Goal: Task Accomplishment & Management: Use online tool/utility

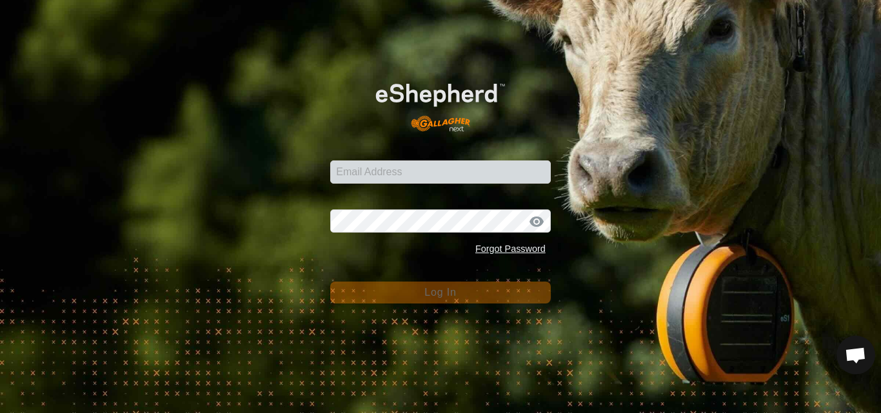
type input "nandcdavis@bigpond.com"
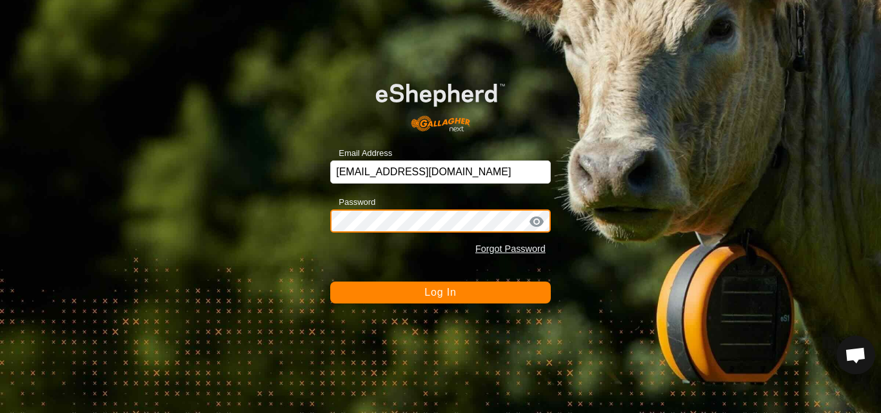
click at [330, 282] on button "Log In" at bounding box center [440, 293] width 221 height 22
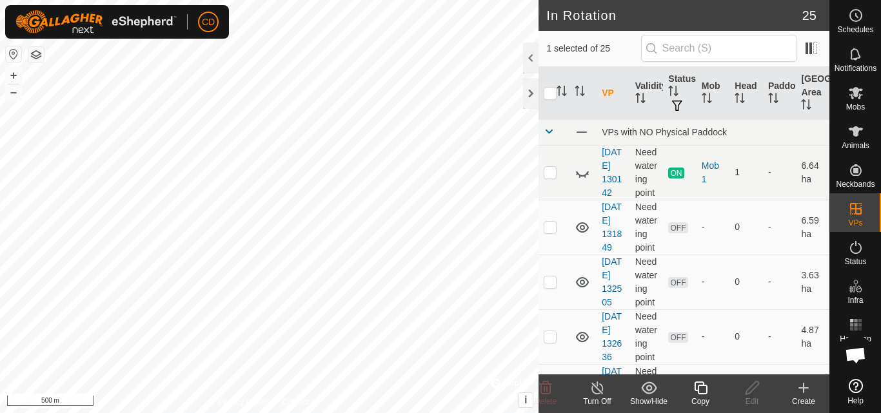
click at [802, 391] on icon at bounding box center [803, 388] width 15 height 15
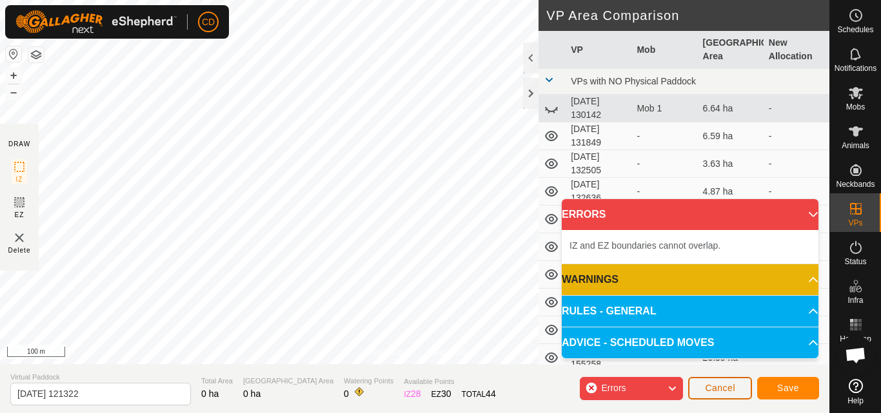
click at [714, 386] on span "Cancel" at bounding box center [720, 388] width 30 height 10
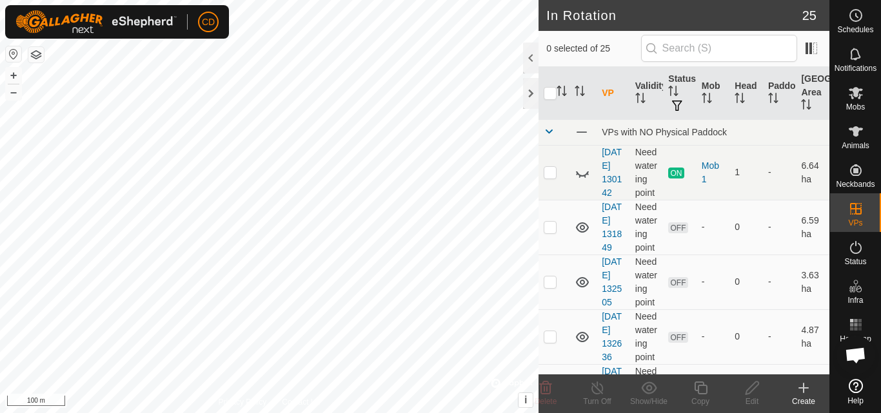
click at [804, 398] on div "Create" at bounding box center [804, 402] width 52 height 12
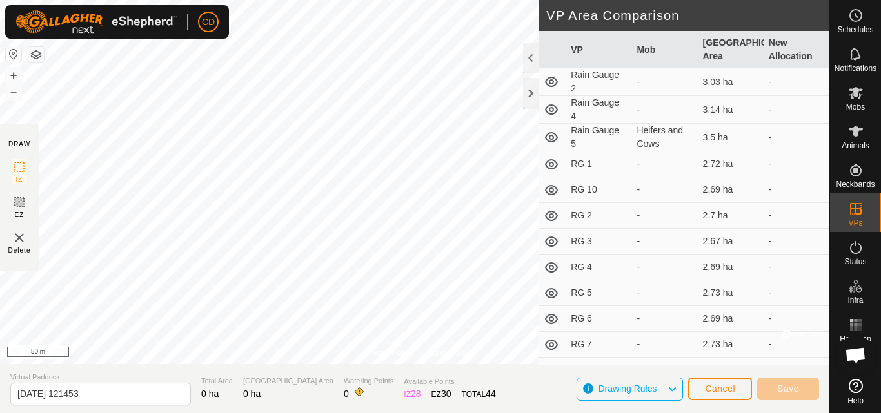
scroll to position [387, 0]
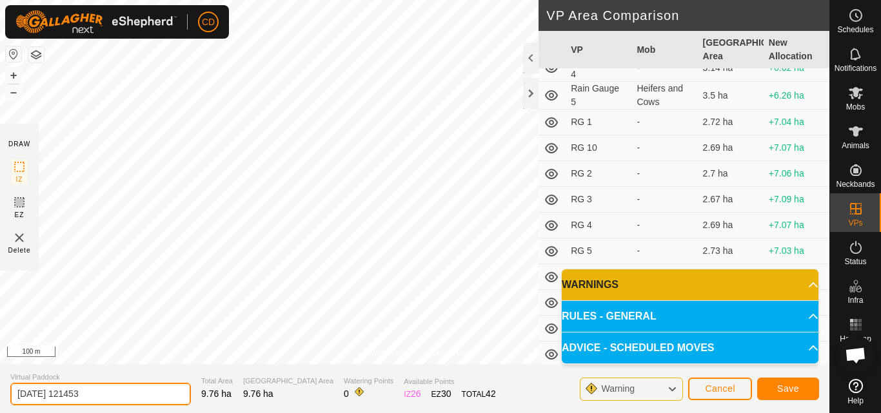
drag, startPoint x: 128, startPoint y: 396, endPoint x: 0, endPoint y: 401, distance: 127.8
click at [0, 401] on section "Virtual Paddock 2025-09-23 121453 Total Area 9.76 ha Grazing Area 9.76 ha Water…" at bounding box center [415, 388] width 830 height 49
type input "First Cow West"
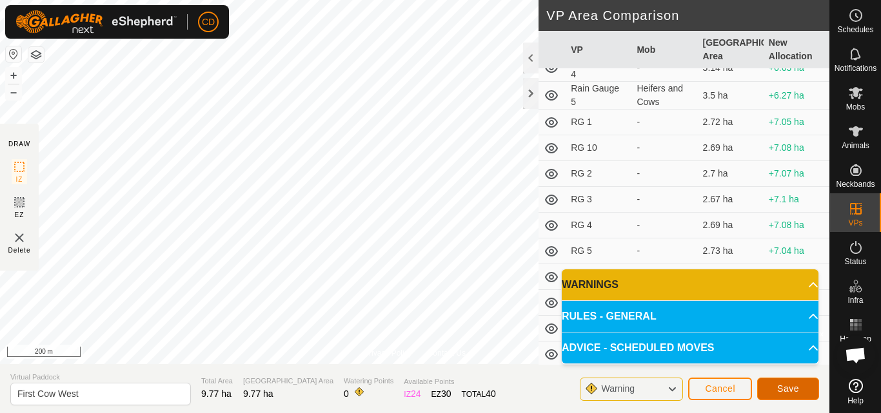
click at [787, 390] on span "Save" at bounding box center [788, 389] width 22 height 10
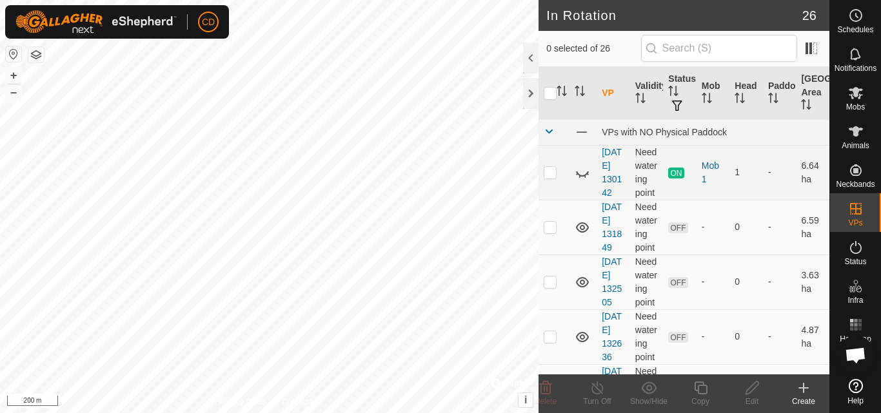
checkbox input "true"
click at [600, 387] on icon at bounding box center [598, 388] width 16 height 15
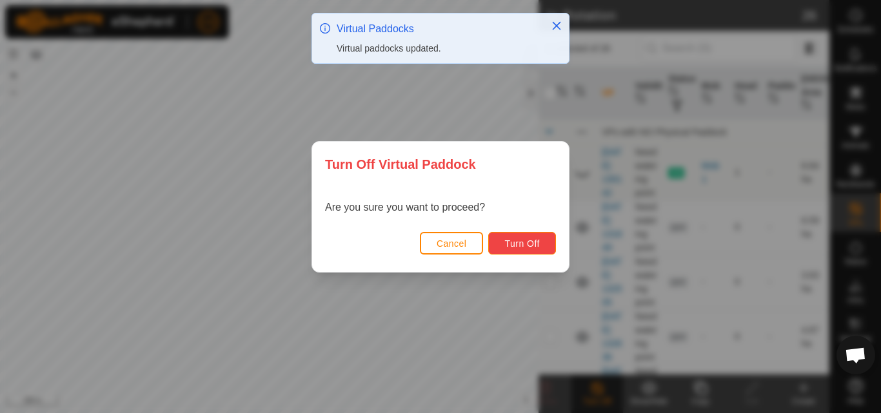
click at [523, 243] on span "Turn Off" at bounding box center [521, 244] width 35 height 10
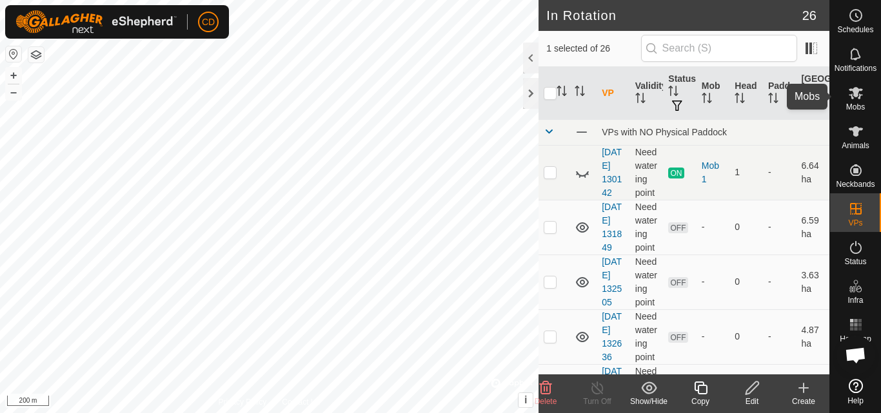
click at [851, 96] on icon at bounding box center [856, 93] width 14 height 12
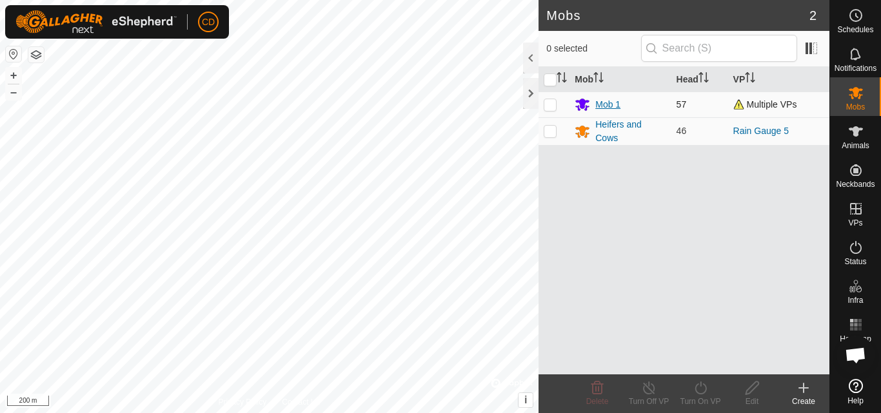
click at [615, 107] on div "Mob 1" at bounding box center [607, 105] width 25 height 14
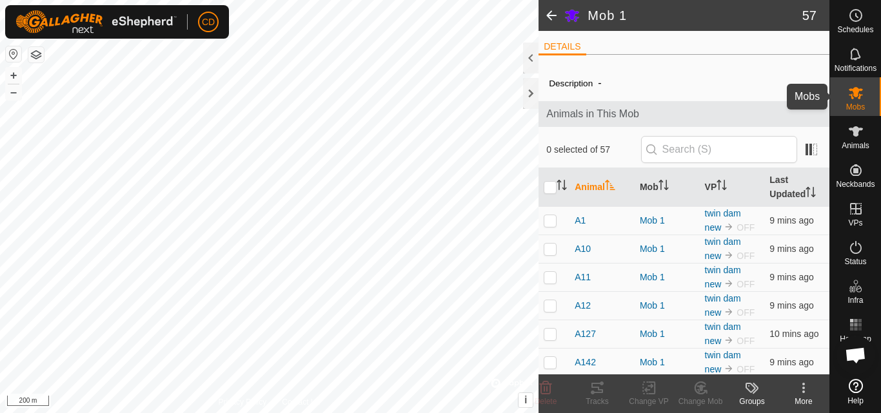
click at [850, 103] on span "Mobs" at bounding box center [855, 107] width 19 height 8
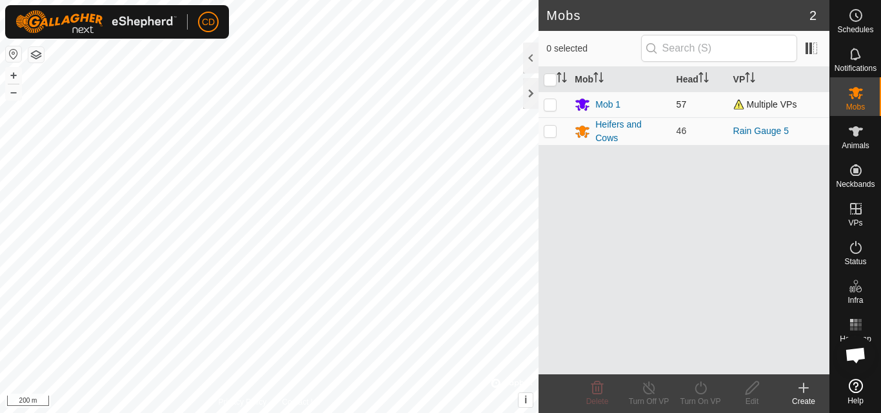
click at [549, 101] on p-checkbox at bounding box center [550, 104] width 13 height 10
checkbox input "true"
click at [696, 388] on icon at bounding box center [701, 388] width 12 height 13
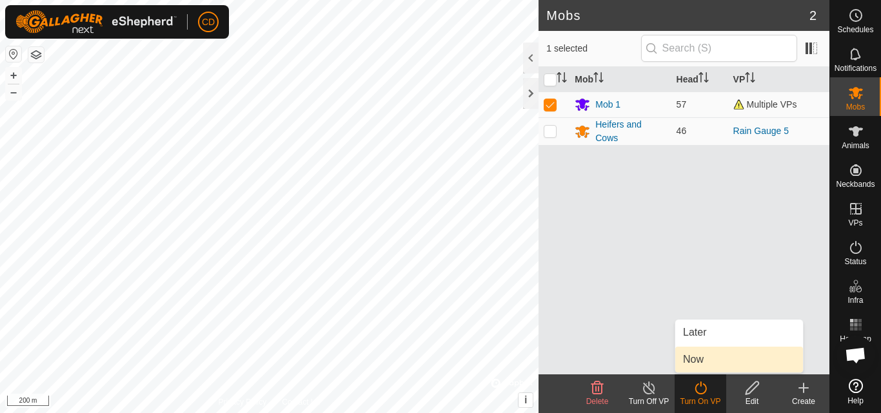
click at [708, 361] on link "Now" at bounding box center [739, 360] width 128 height 26
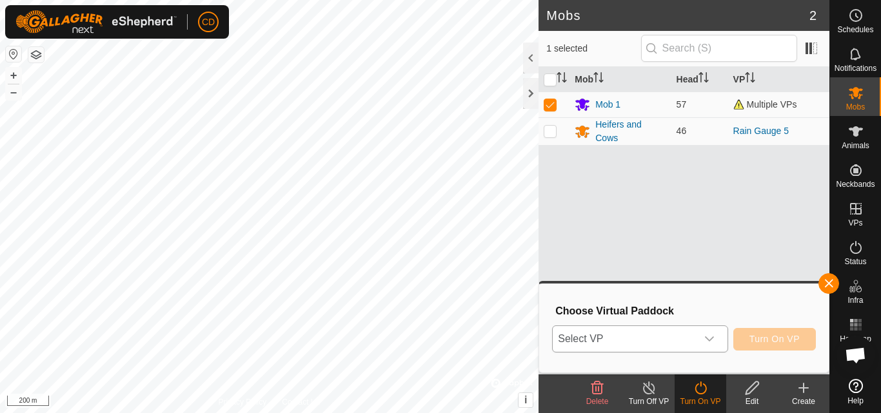
click at [688, 340] on span "Select VP" at bounding box center [624, 339] width 143 height 26
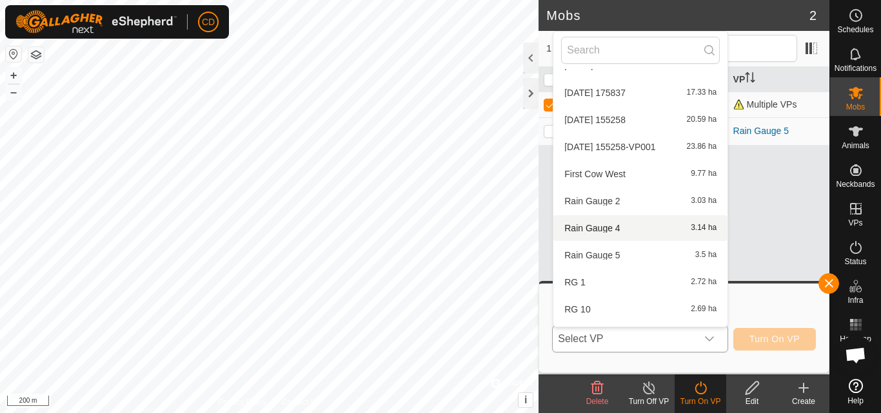
scroll to position [258, 0]
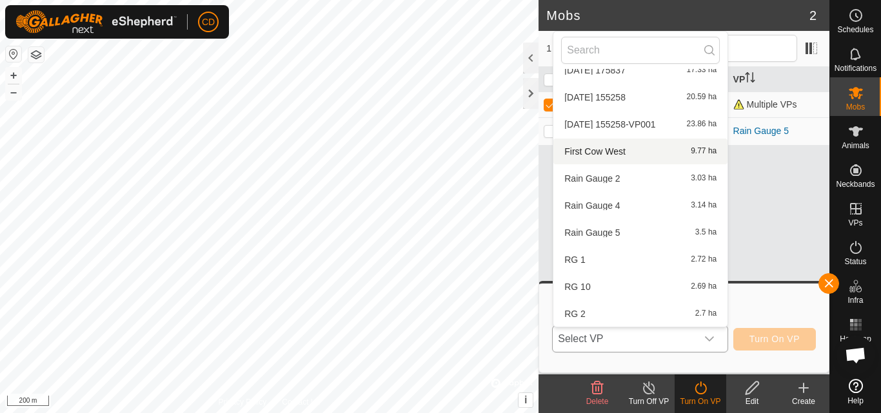
click at [607, 143] on li "First Cow West 9.77 ha" at bounding box center [640, 152] width 174 height 26
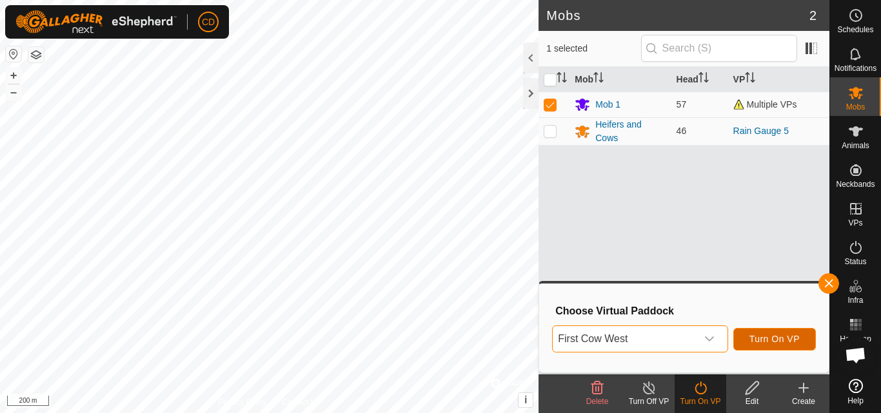
click at [780, 337] on span "Turn On VP" at bounding box center [775, 339] width 50 height 10
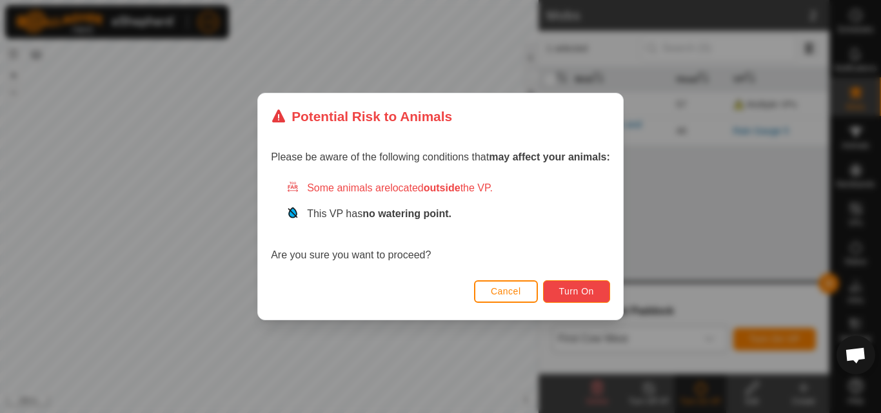
click at [604, 292] on button "Turn On" at bounding box center [576, 292] width 67 height 23
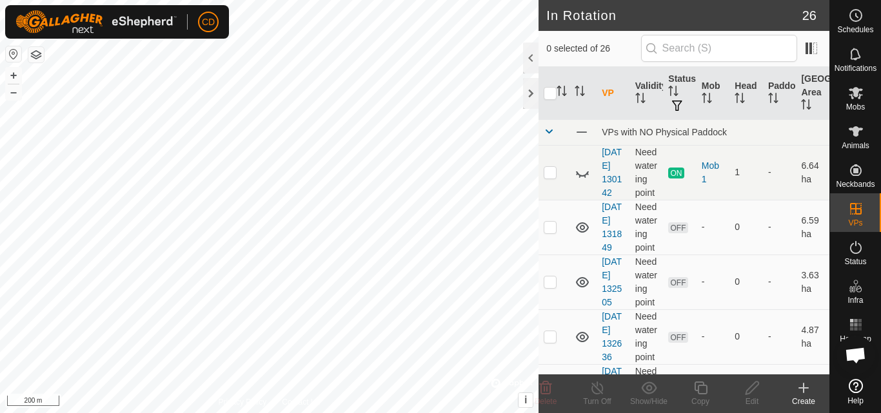
checkbox input "true"
click at [599, 393] on icon at bounding box center [598, 388] width 12 height 13
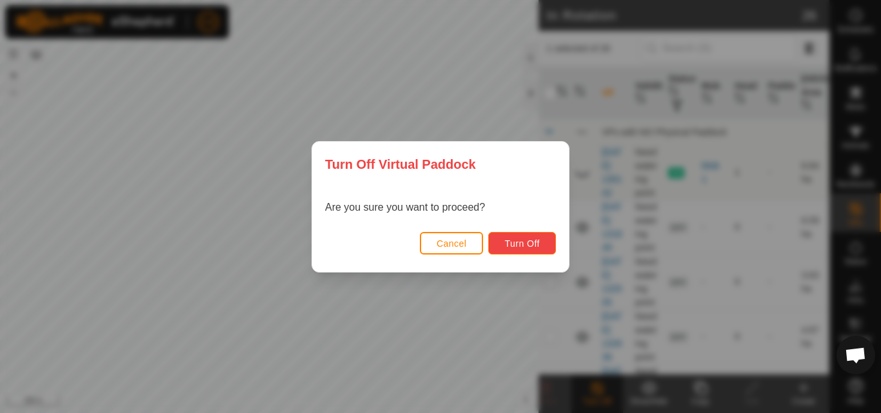
click at [525, 247] on span "Turn Off" at bounding box center [521, 244] width 35 height 10
